Goal: Find specific page/section: Find specific page/section

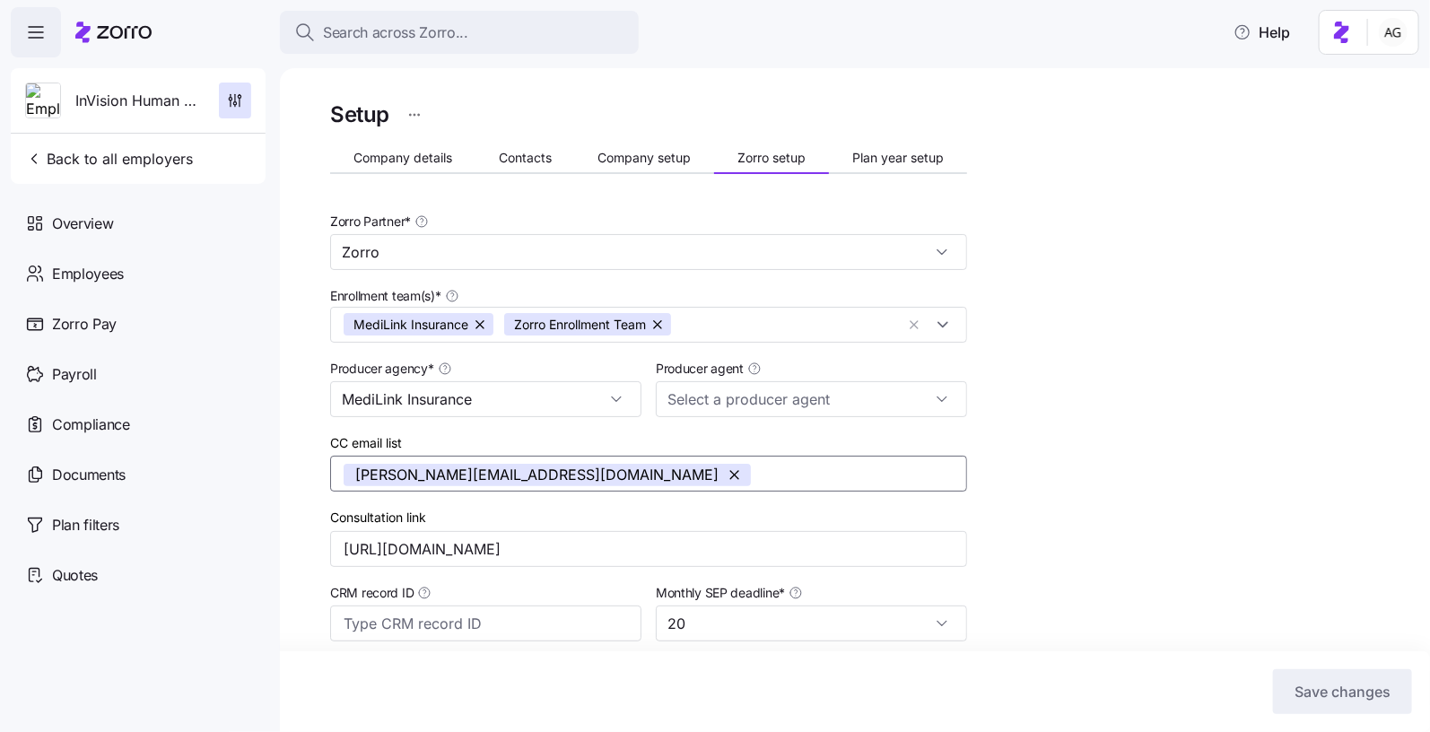
scroll to position [34, 0]
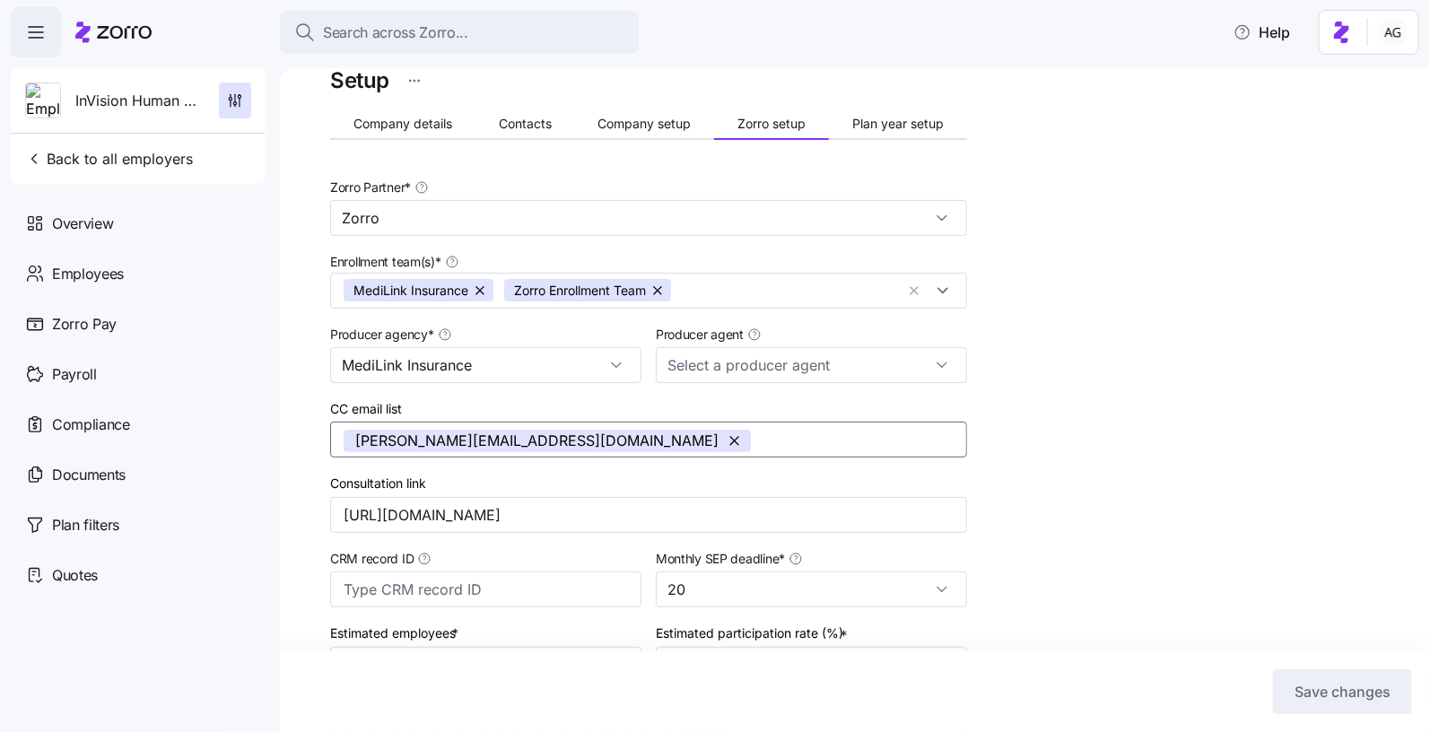
click at [111, 31] on icon at bounding box center [124, 32] width 55 height 13
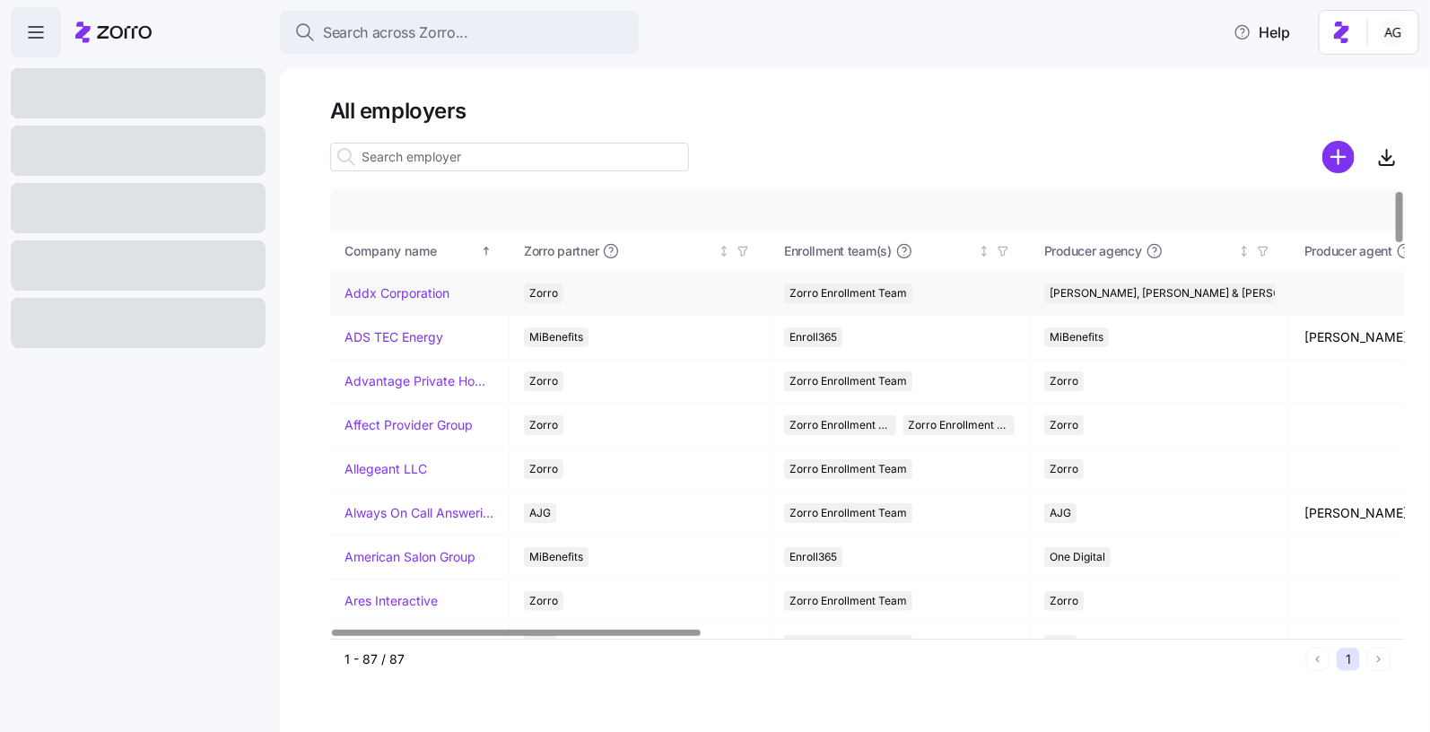
click at [380, 291] on link "Addx Corporation" at bounding box center [396, 293] width 105 height 18
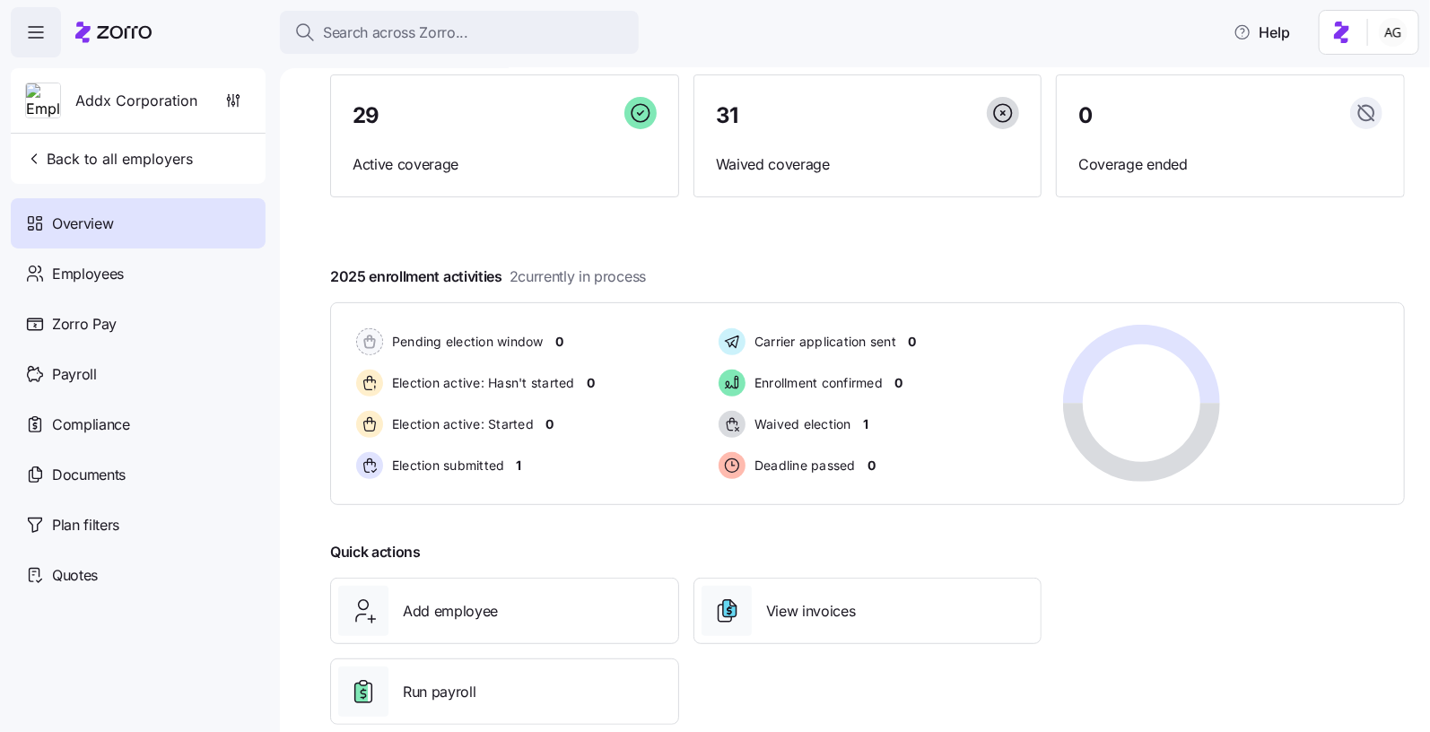
scroll to position [180, 0]
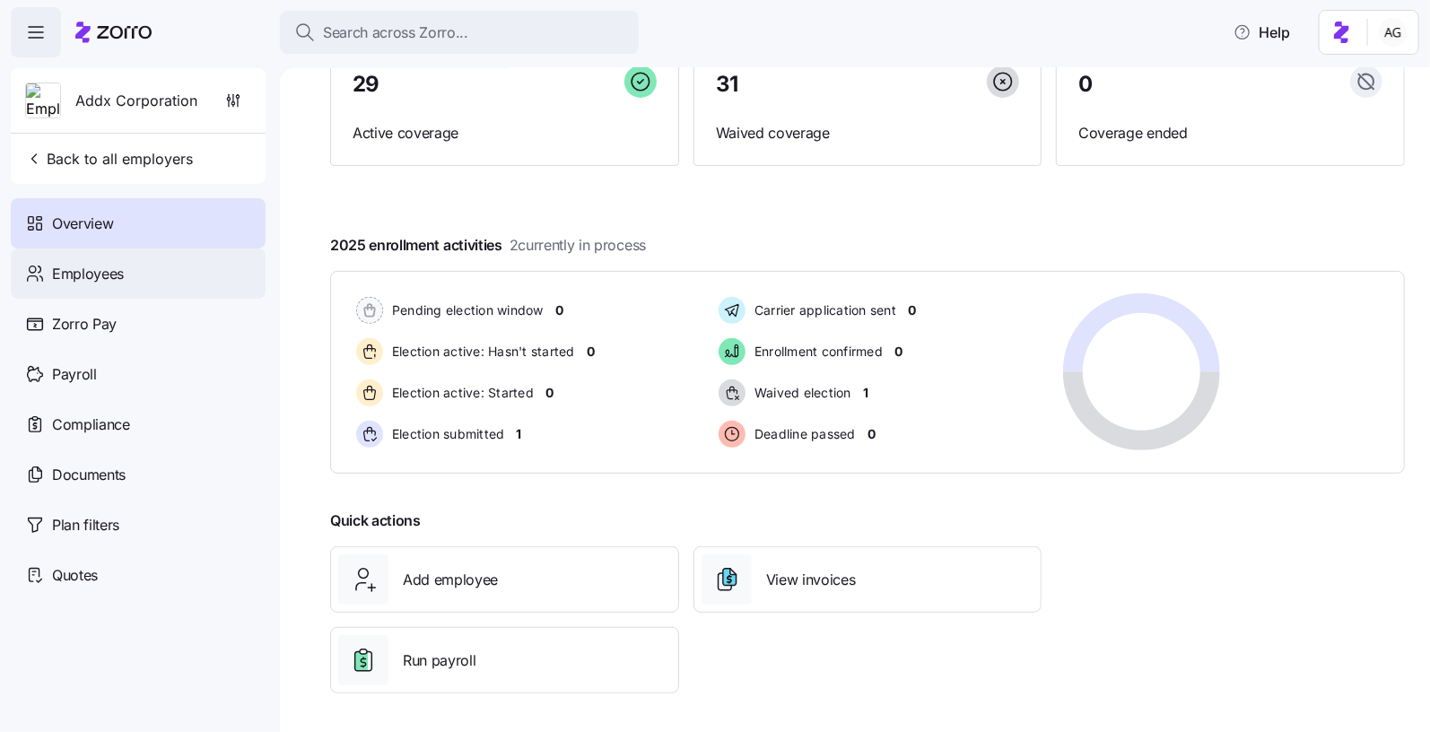
click at [170, 276] on div "Employees" at bounding box center [138, 273] width 255 height 50
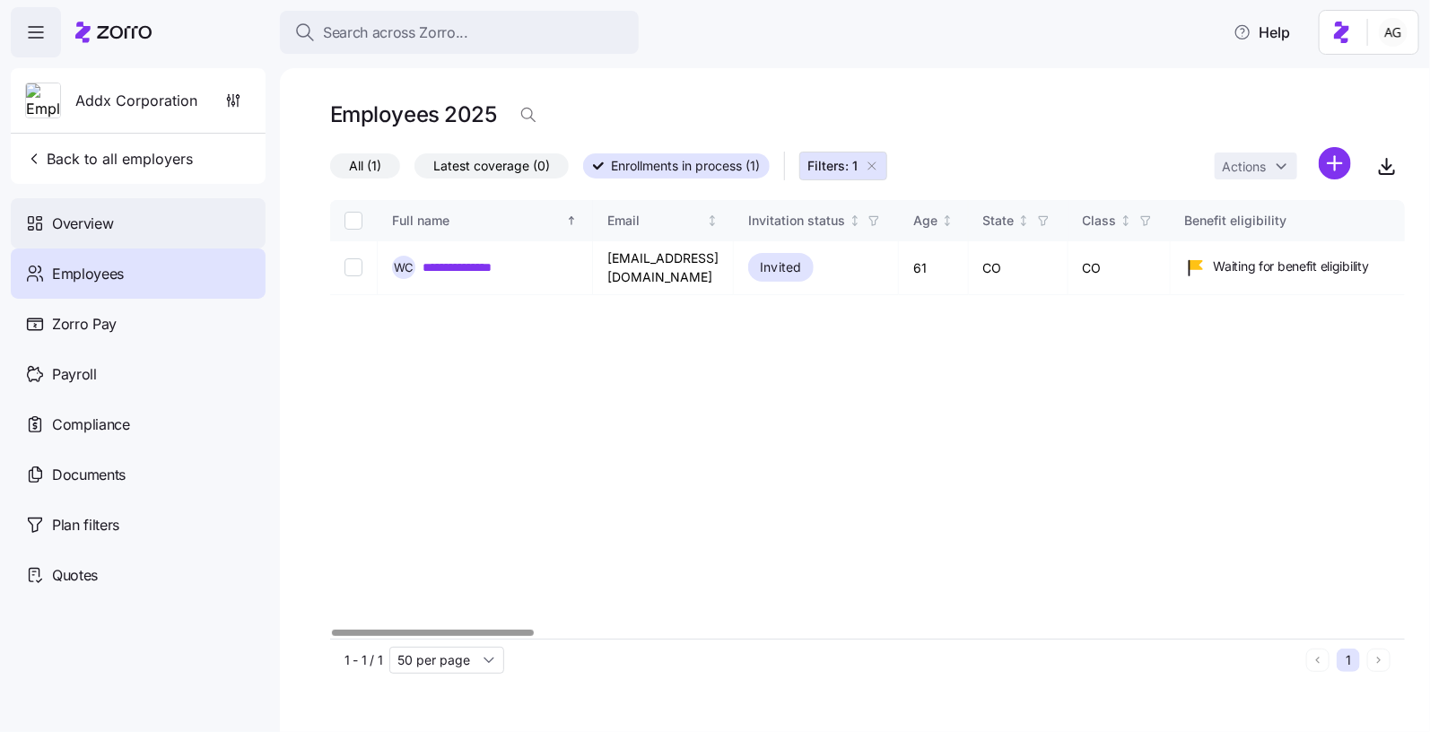
click at [106, 231] on span "Overview" at bounding box center [82, 224] width 61 height 22
